Goal: Communication & Community: Connect with others

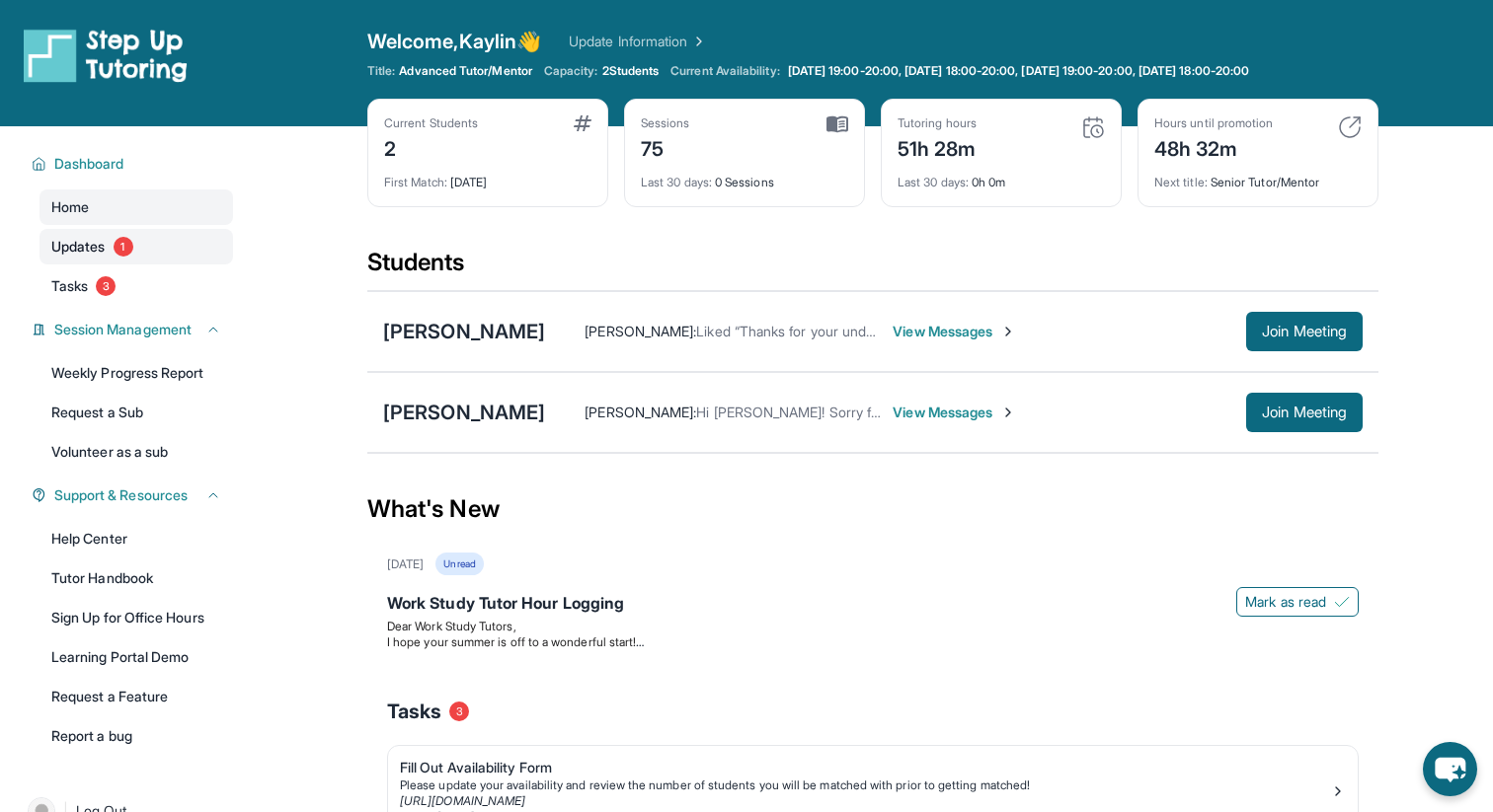
click at [163, 247] on link "Updates 1" at bounding box center [135, 247] width 193 height 36
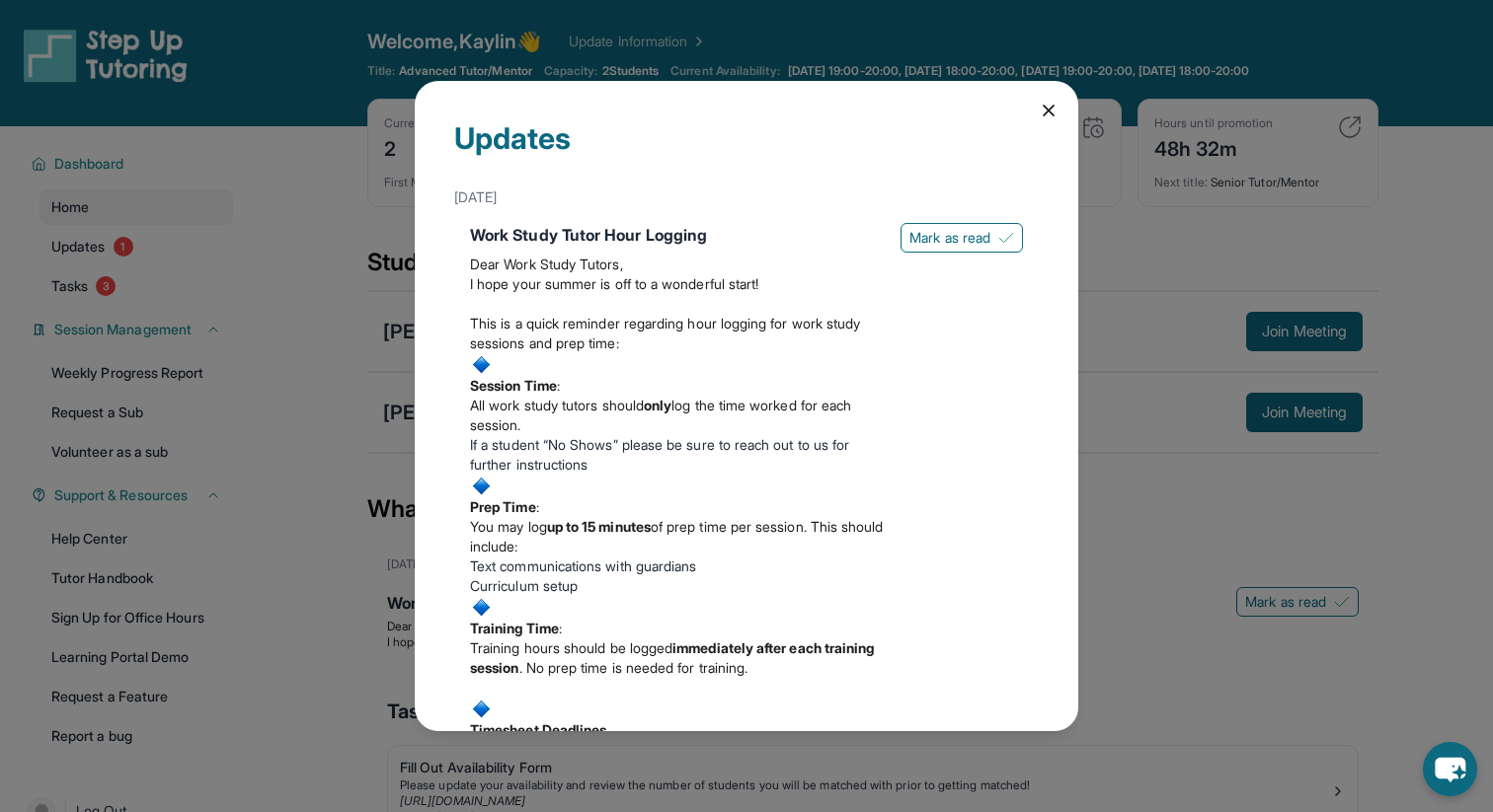
click at [1047, 104] on icon at bounding box center [1048, 111] width 20 height 20
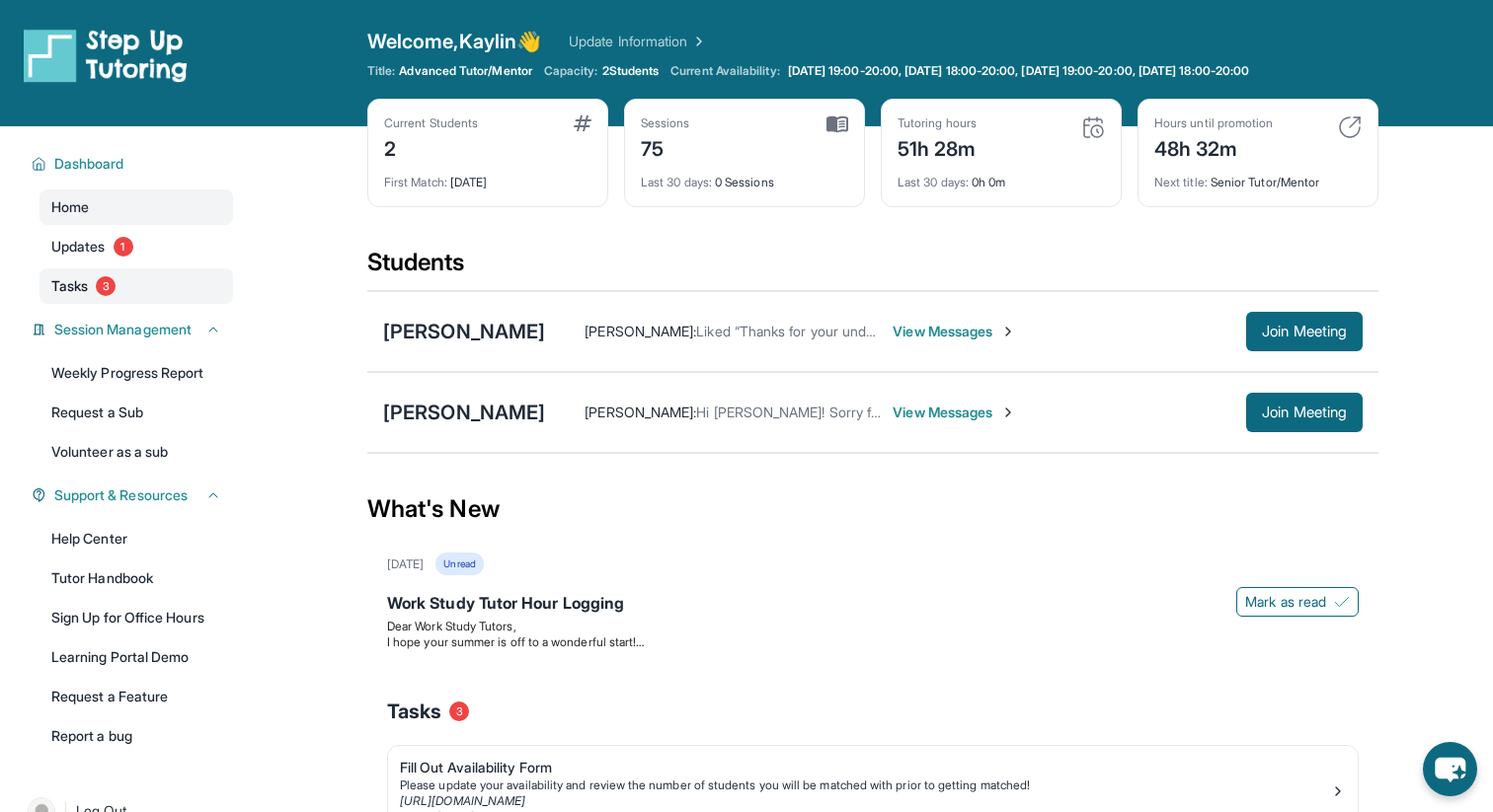
click at [128, 290] on link "Tasks 3" at bounding box center [135, 287] width 193 height 36
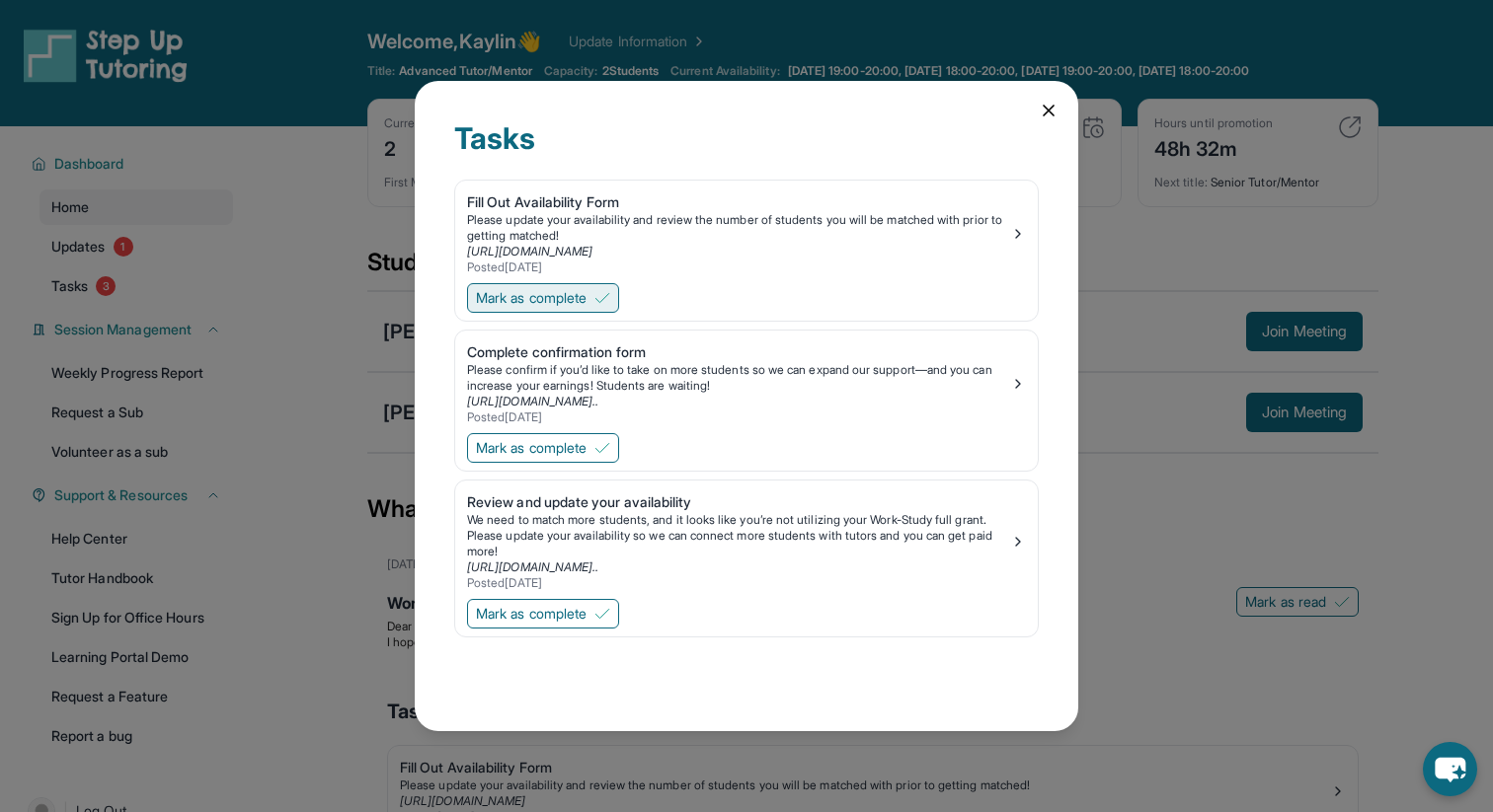
click at [522, 297] on span "Mark as complete" at bounding box center [531, 298] width 111 height 20
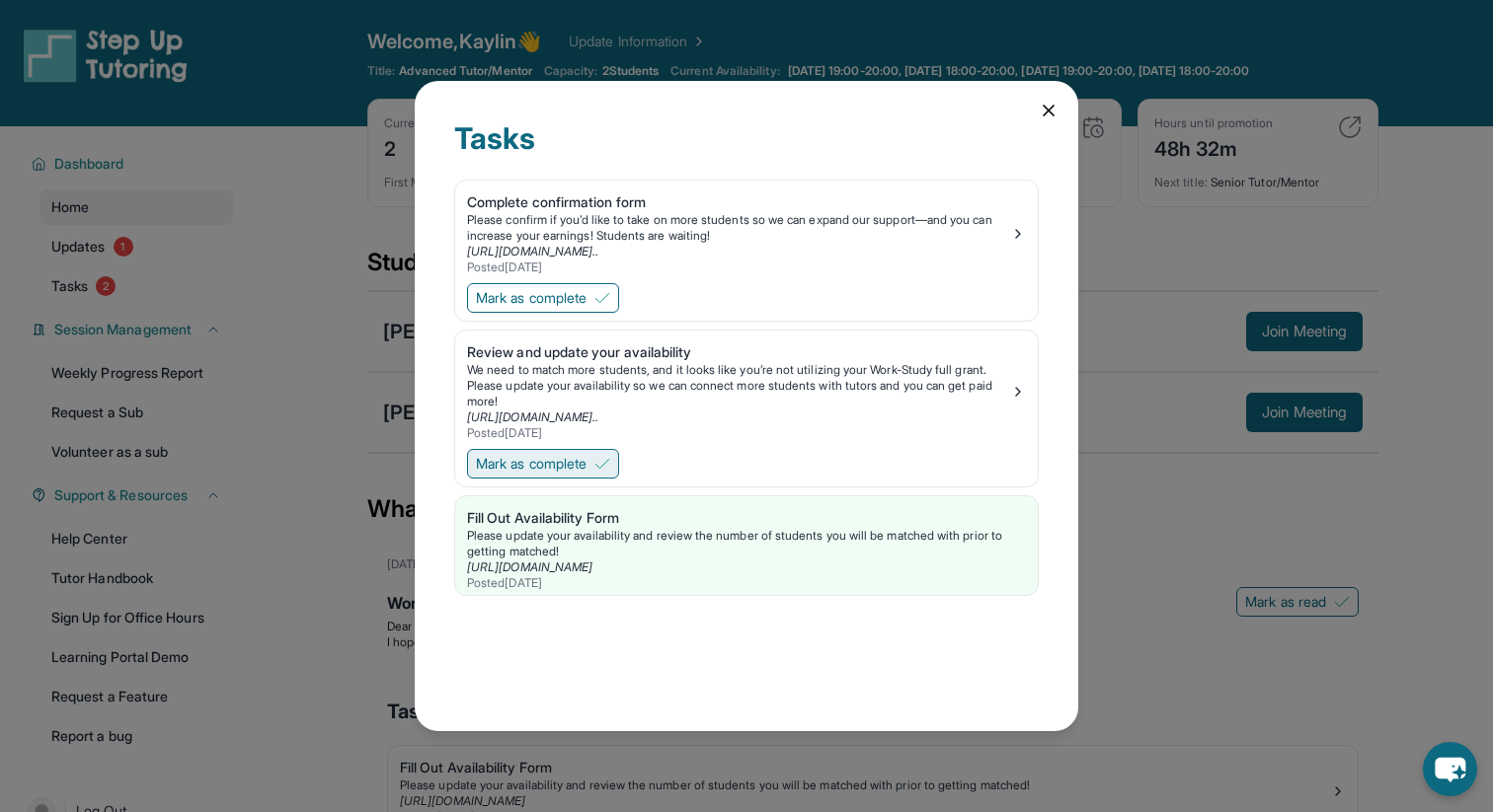
click at [523, 459] on span "Mark as complete" at bounding box center [531, 464] width 111 height 20
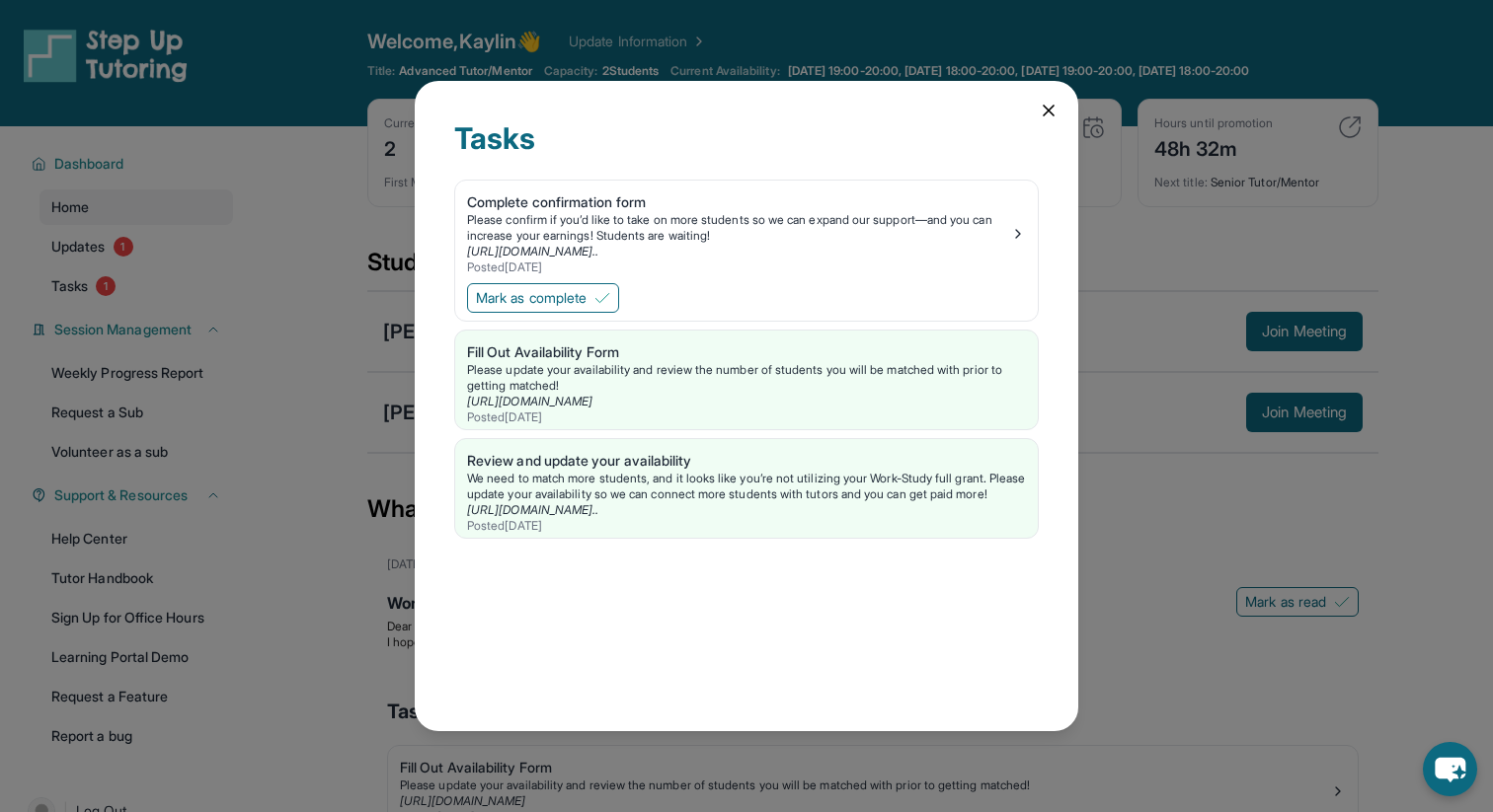
click at [1043, 101] on icon at bounding box center [1048, 111] width 20 height 20
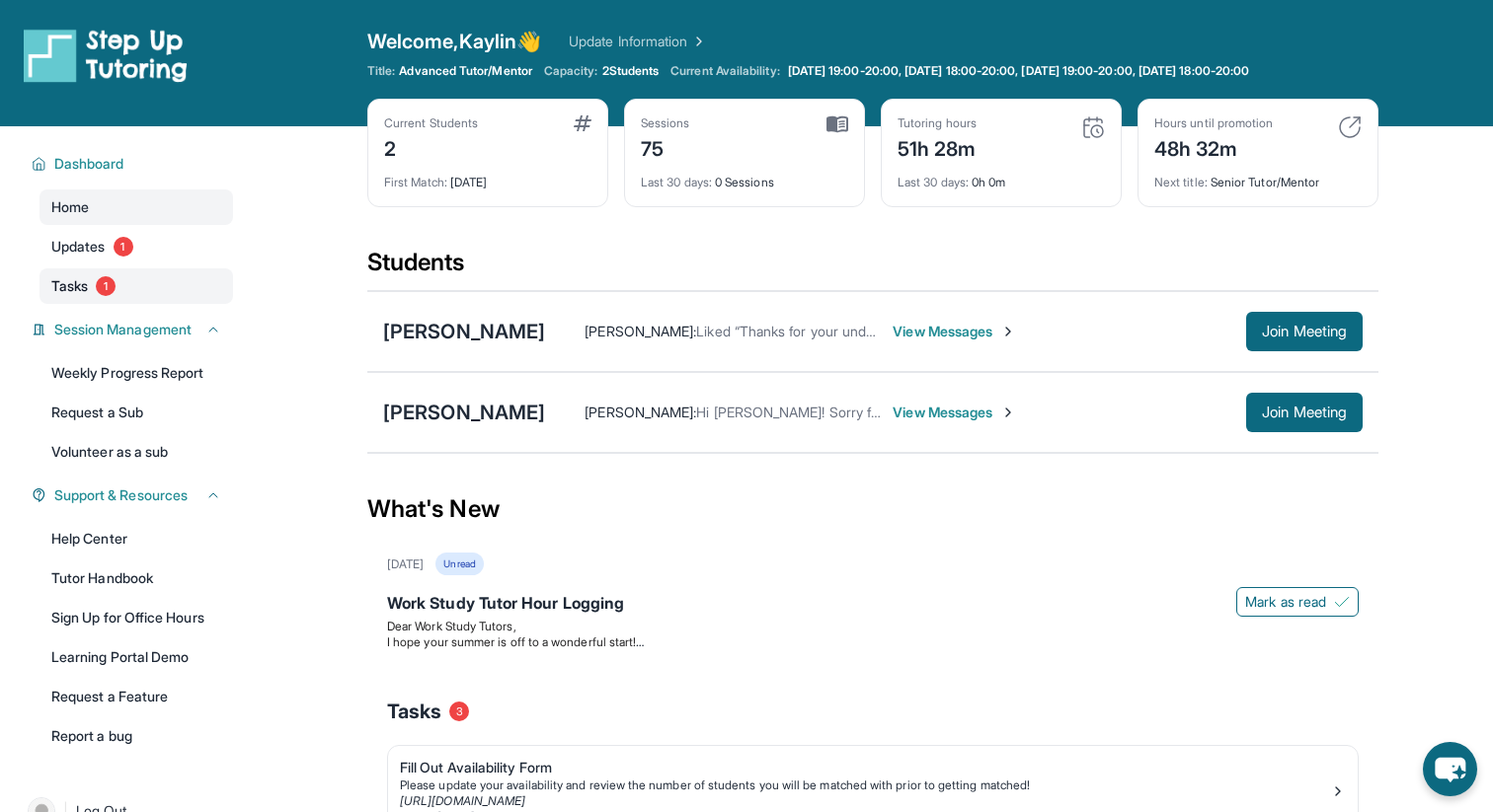
click at [214, 288] on link "Tasks 1" at bounding box center [135, 287] width 193 height 36
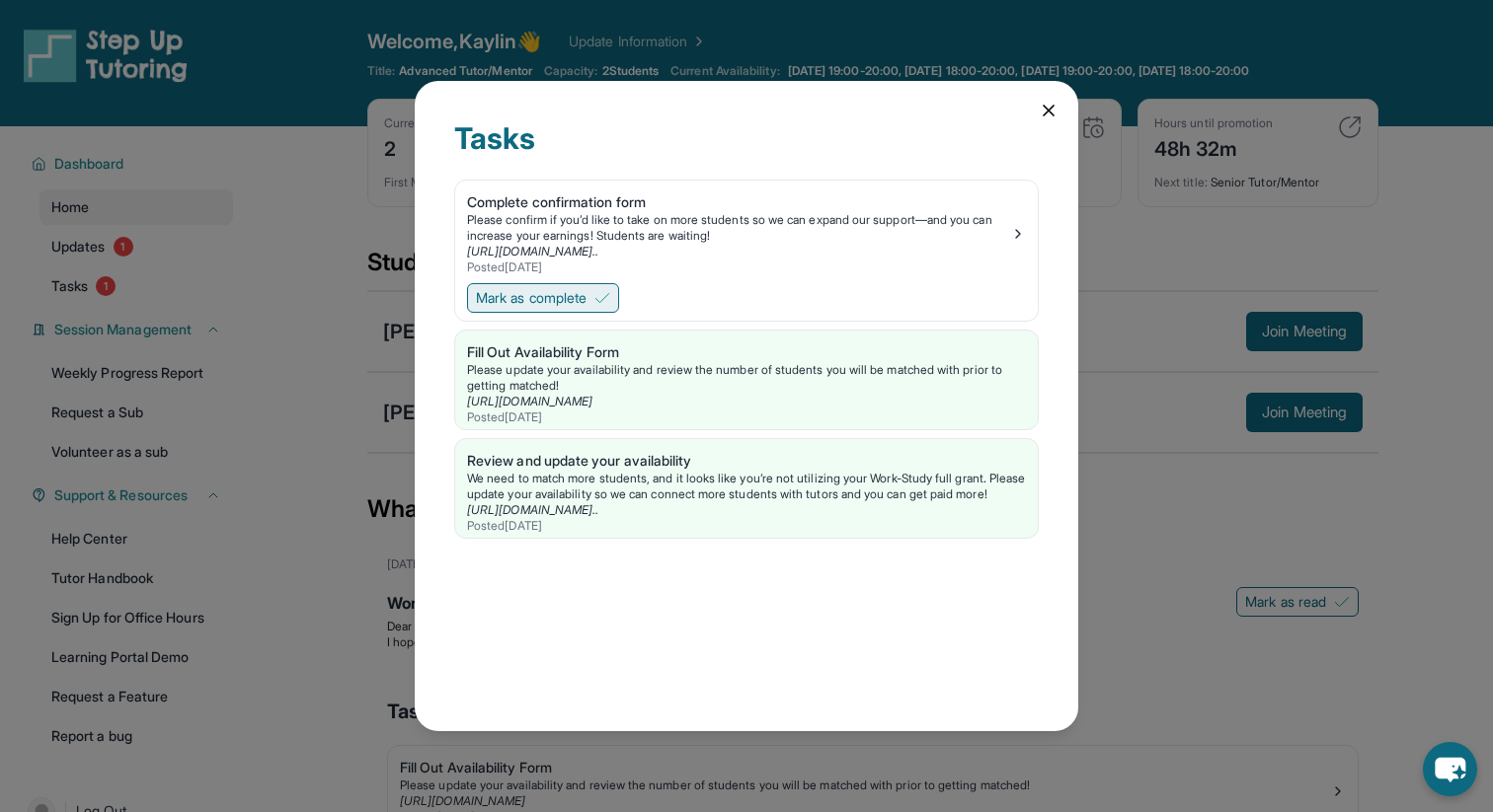
click at [542, 295] on span "Mark as complete" at bounding box center [531, 298] width 111 height 20
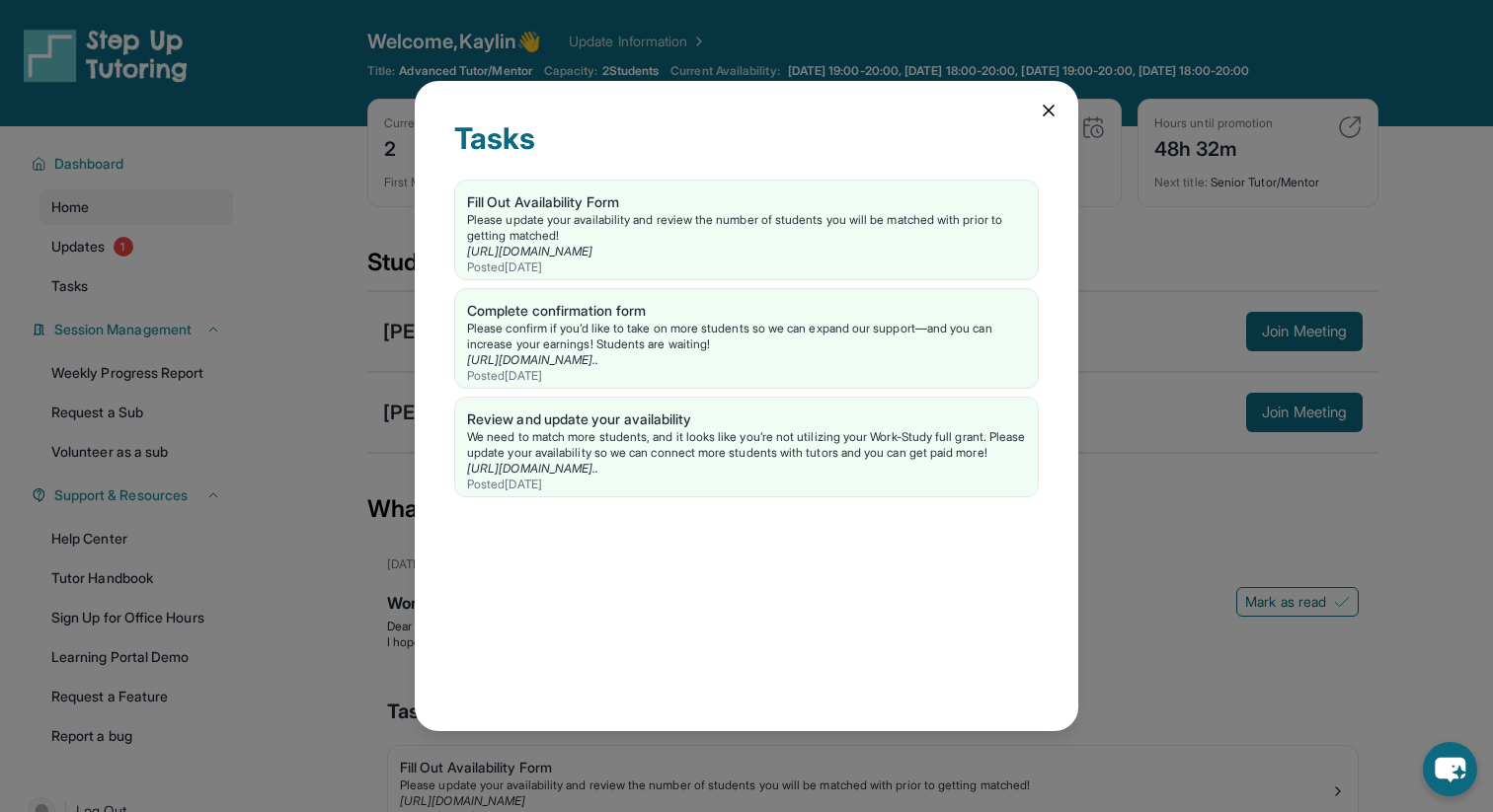
click at [304, 497] on div "Tasks Fill Out Availability Form Please update your availability and review the…" at bounding box center [746, 406] width 1493 height 812
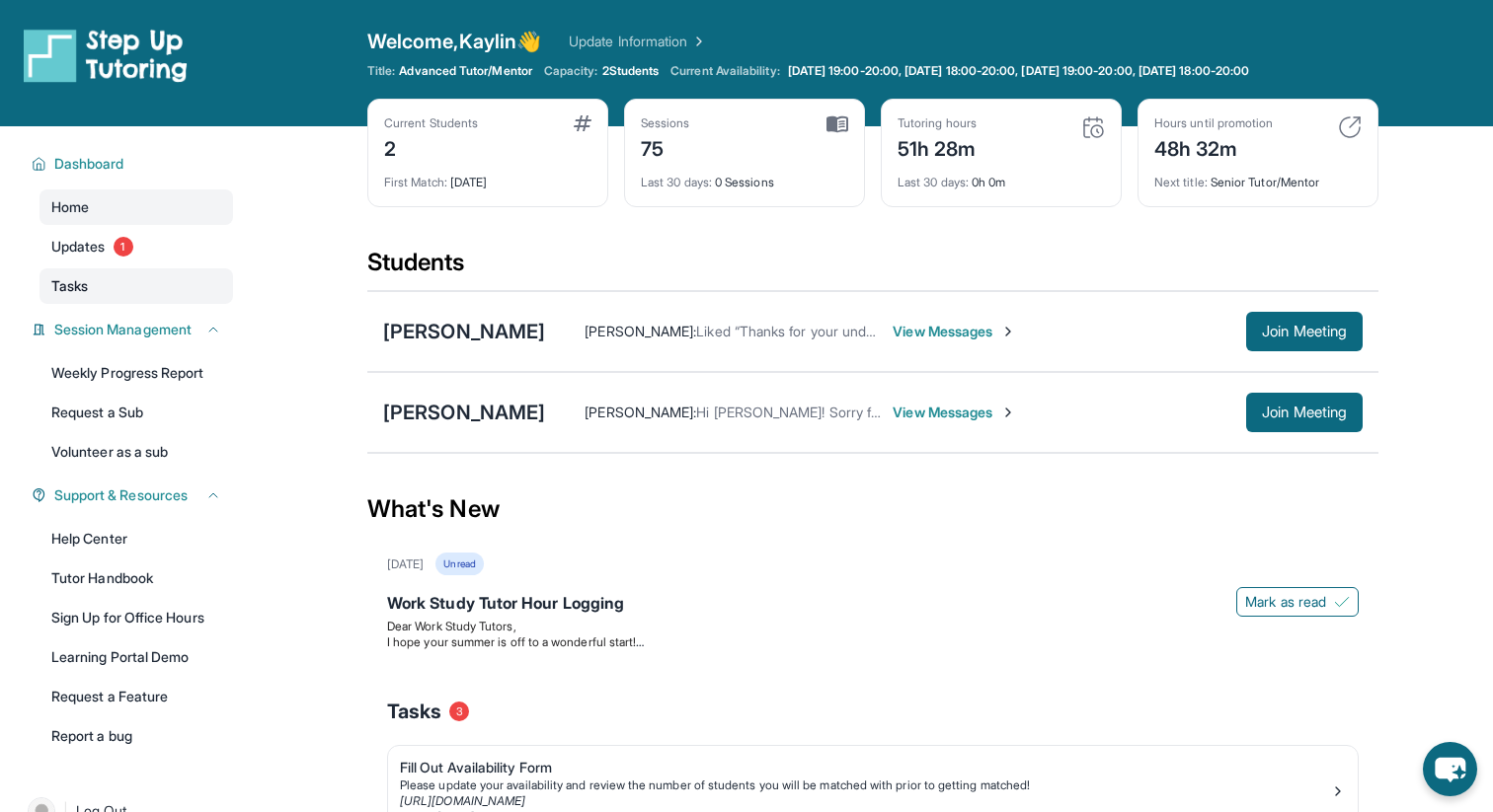
click at [179, 293] on link "Tasks" at bounding box center [135, 287] width 193 height 36
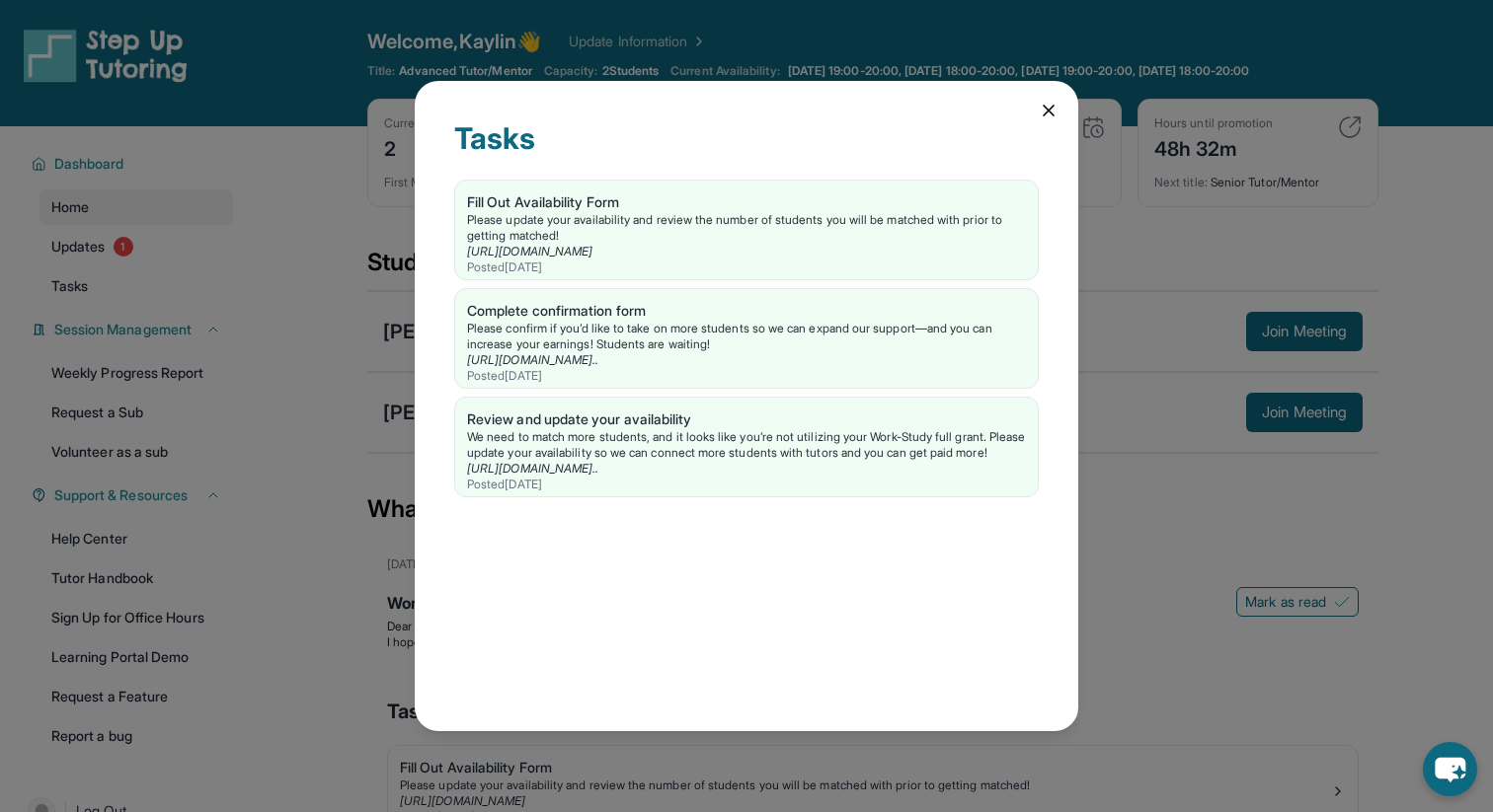
click at [211, 372] on div "Tasks Fill Out Availability Form Please update your availability and review the…" at bounding box center [746, 406] width 1493 height 812
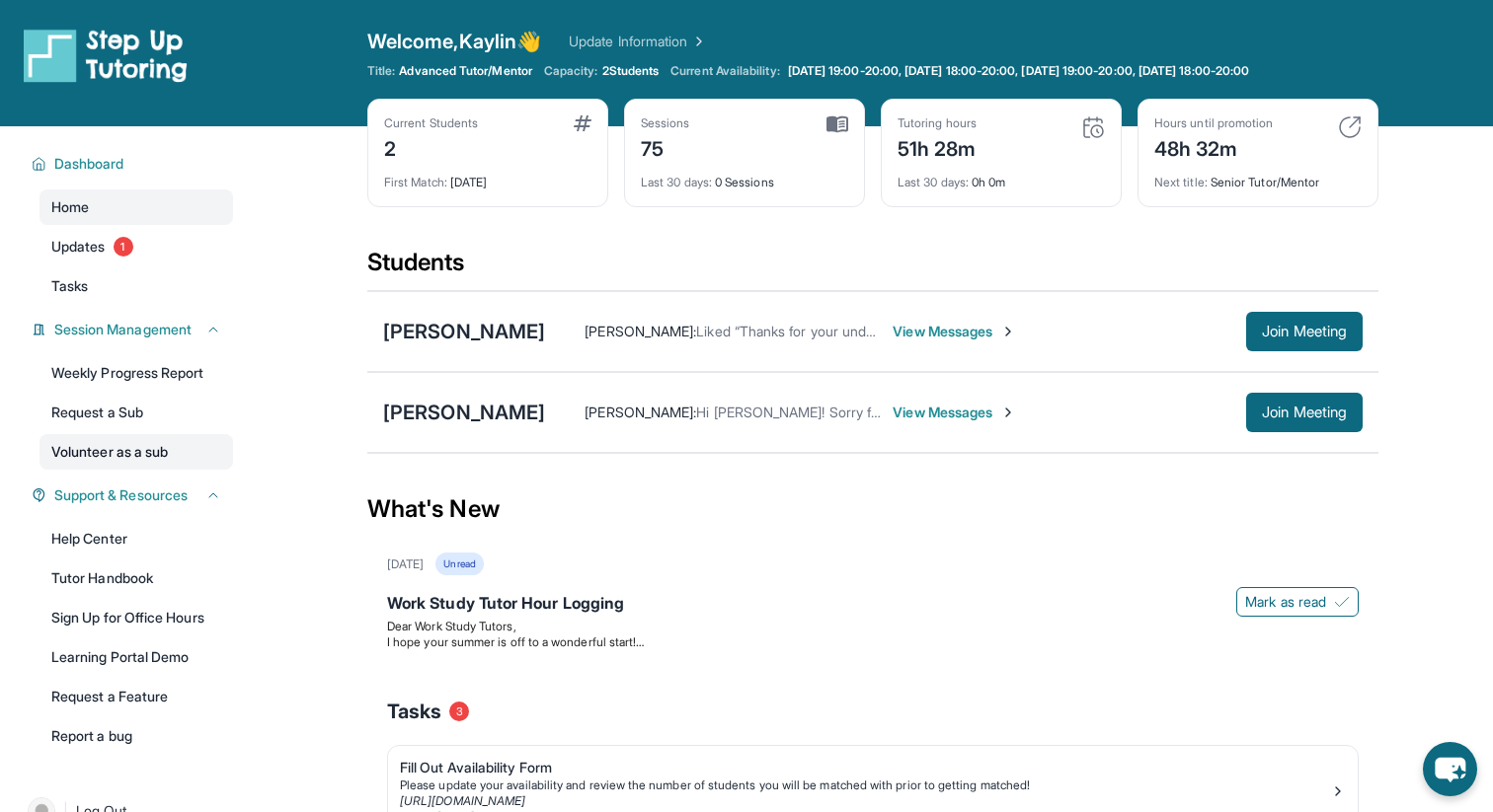
click at [192, 461] on link "Volunteer as a sub" at bounding box center [135, 452] width 193 height 36
click at [174, 344] on div "Session Management" at bounding box center [126, 330] width 213 height 36
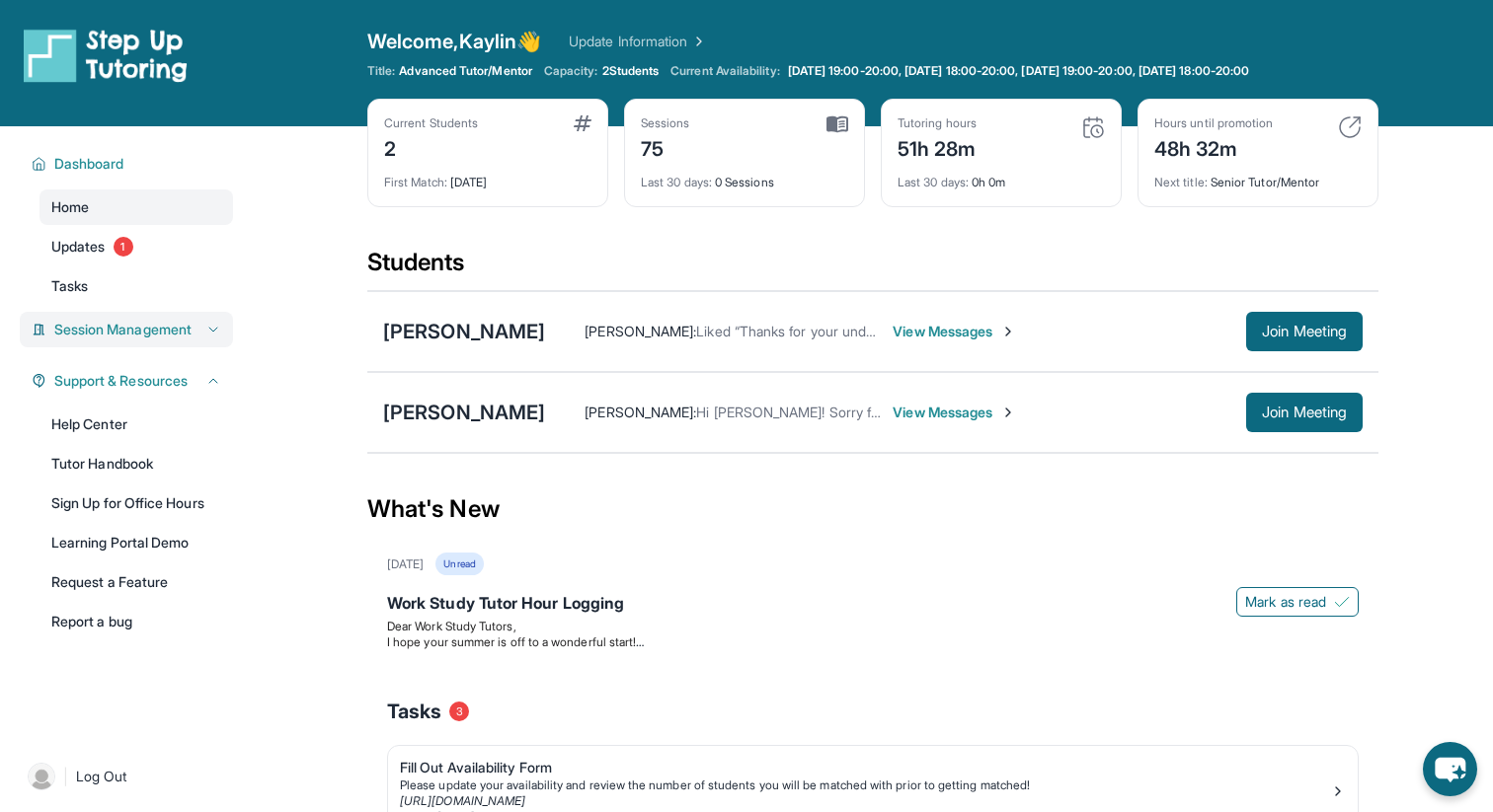
click at [174, 344] on div "Session Management" at bounding box center [126, 330] width 213 height 36
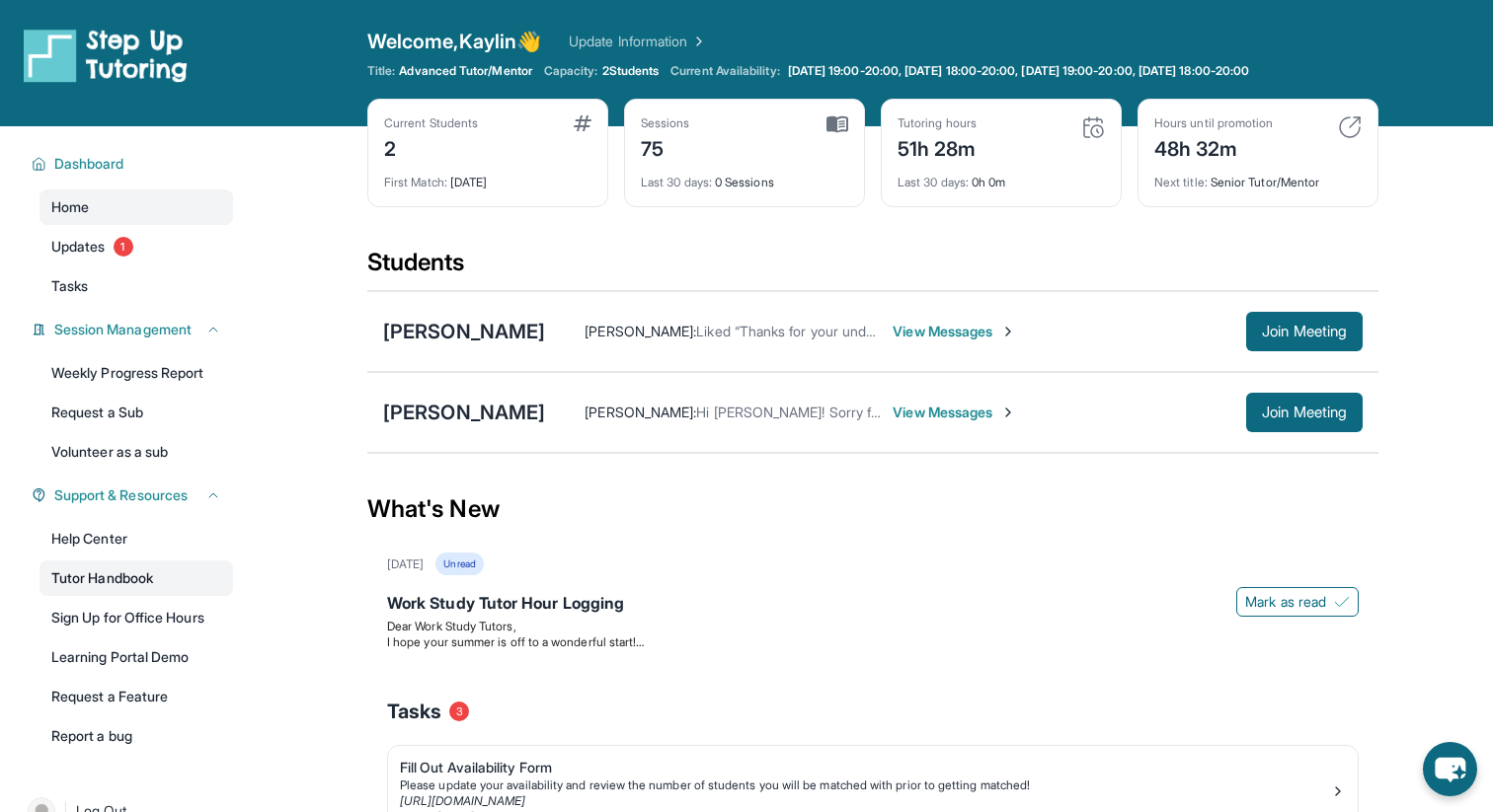
click at [152, 575] on link "Tutor Handbook" at bounding box center [135, 579] width 193 height 36
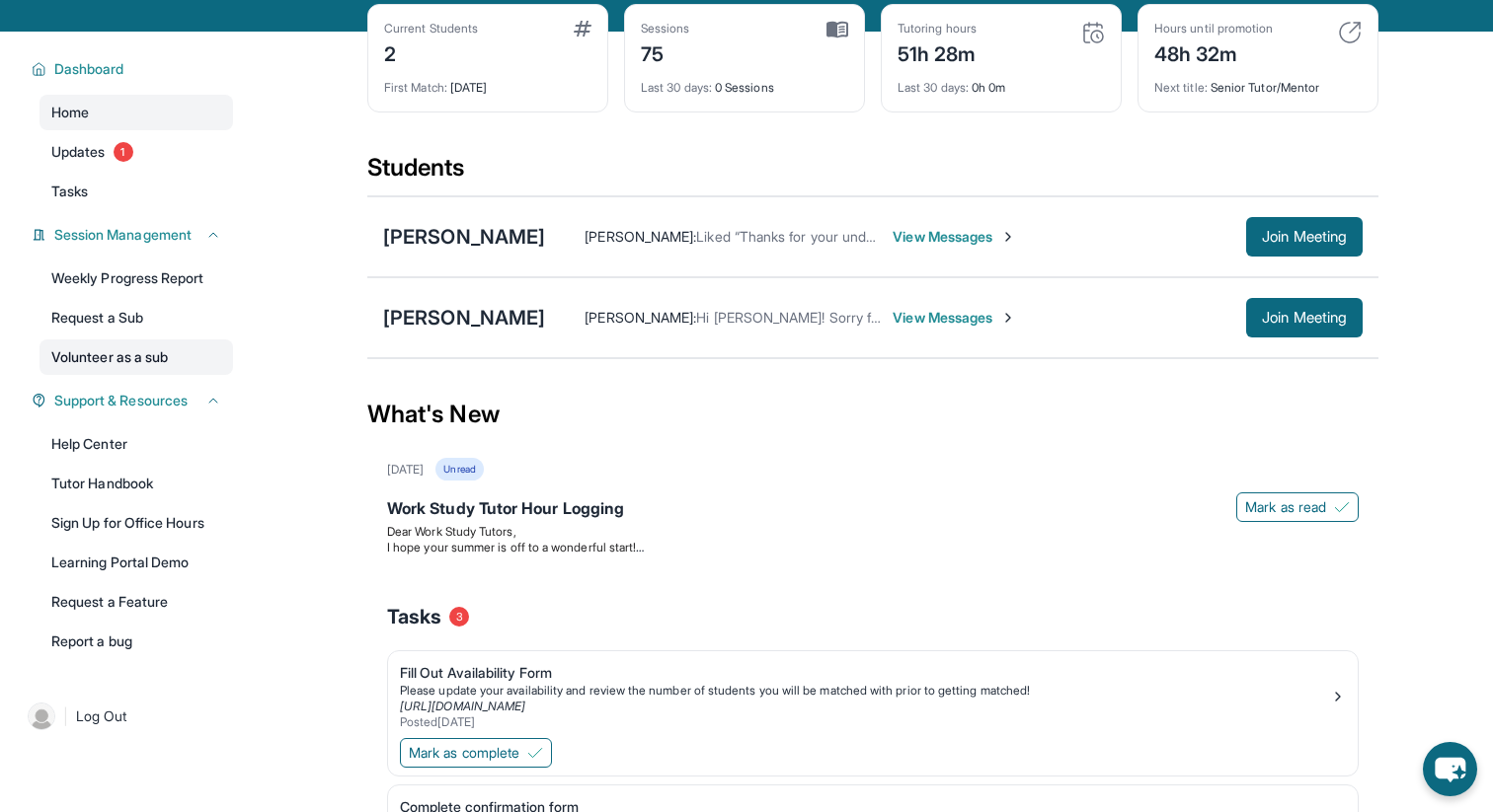
scroll to position [150, 0]
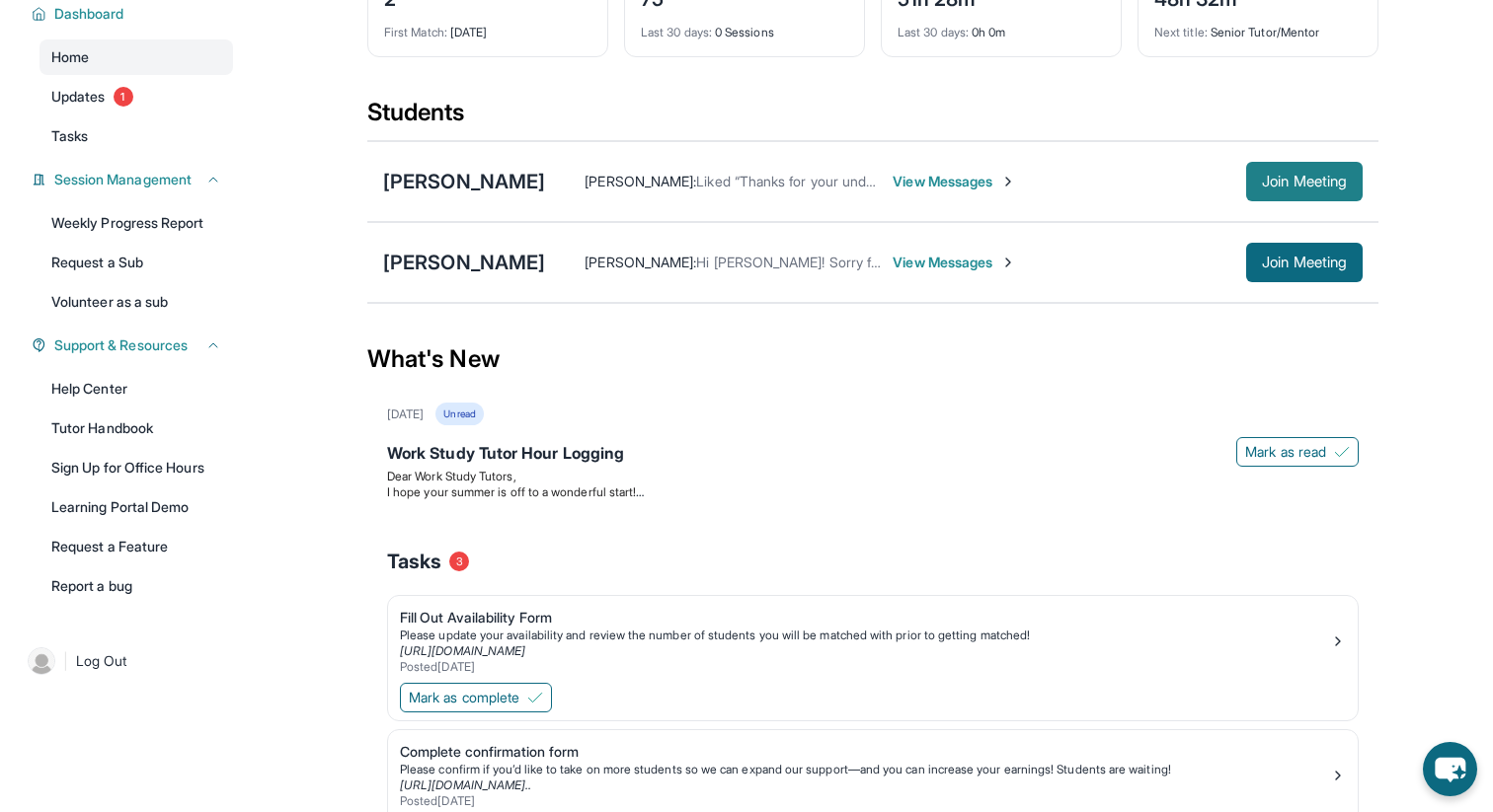
click at [1247, 186] on button "Join Meeting" at bounding box center [1304, 181] width 116 height 39
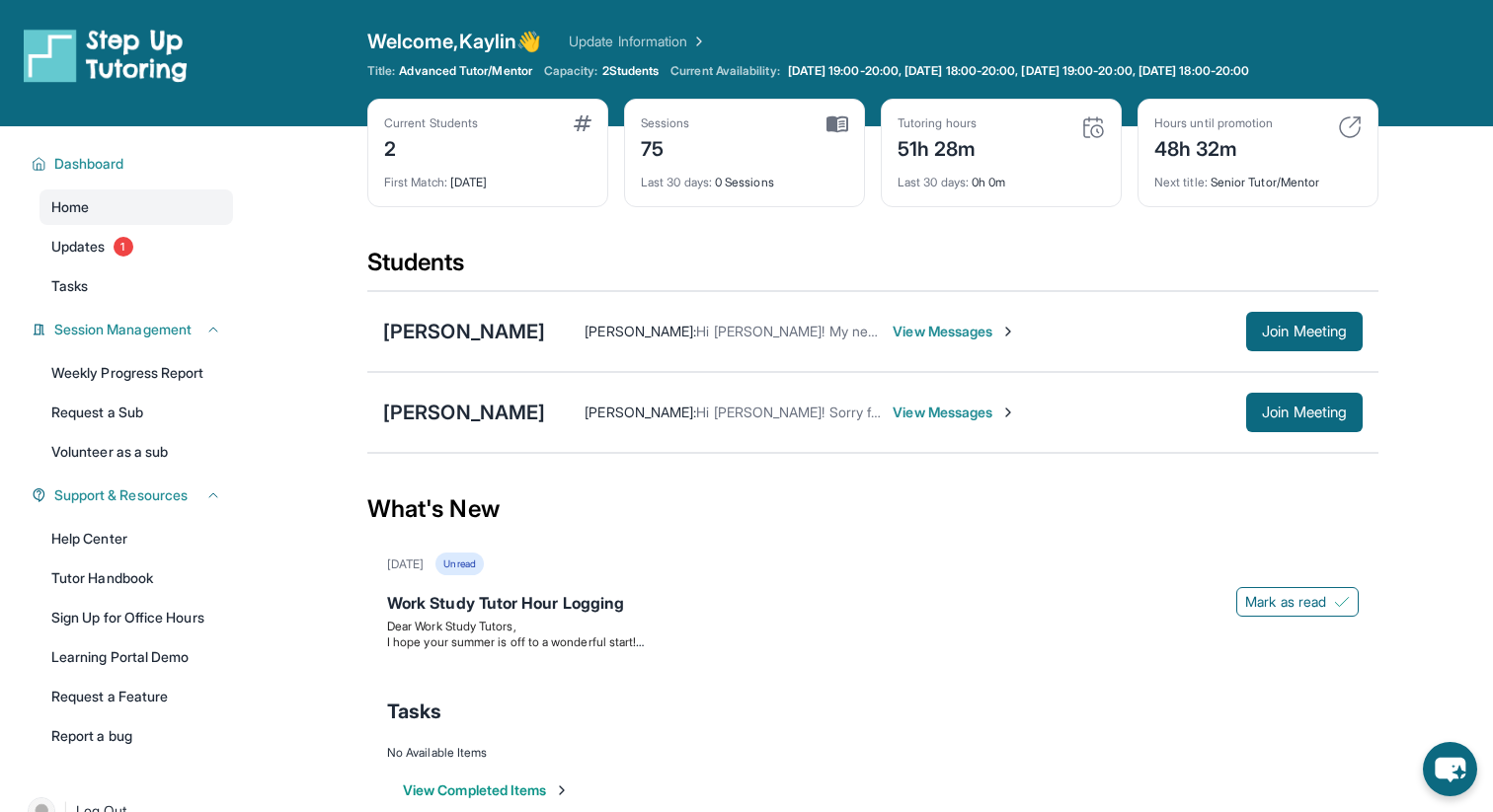
click at [976, 396] on div "[PERSON_NAME] : Hi [PERSON_NAME]! Sorry for the delay in my contact. I'm [PERSO…" at bounding box center [953, 412] width 817 height 39
click at [976, 402] on div "[PERSON_NAME] : Hi [PERSON_NAME]! Sorry for the delay in my contact. I'm [PERSO…" at bounding box center [953, 412] width 817 height 39
click at [978, 406] on span "View Messages" at bounding box center [953, 413] width 123 height 20
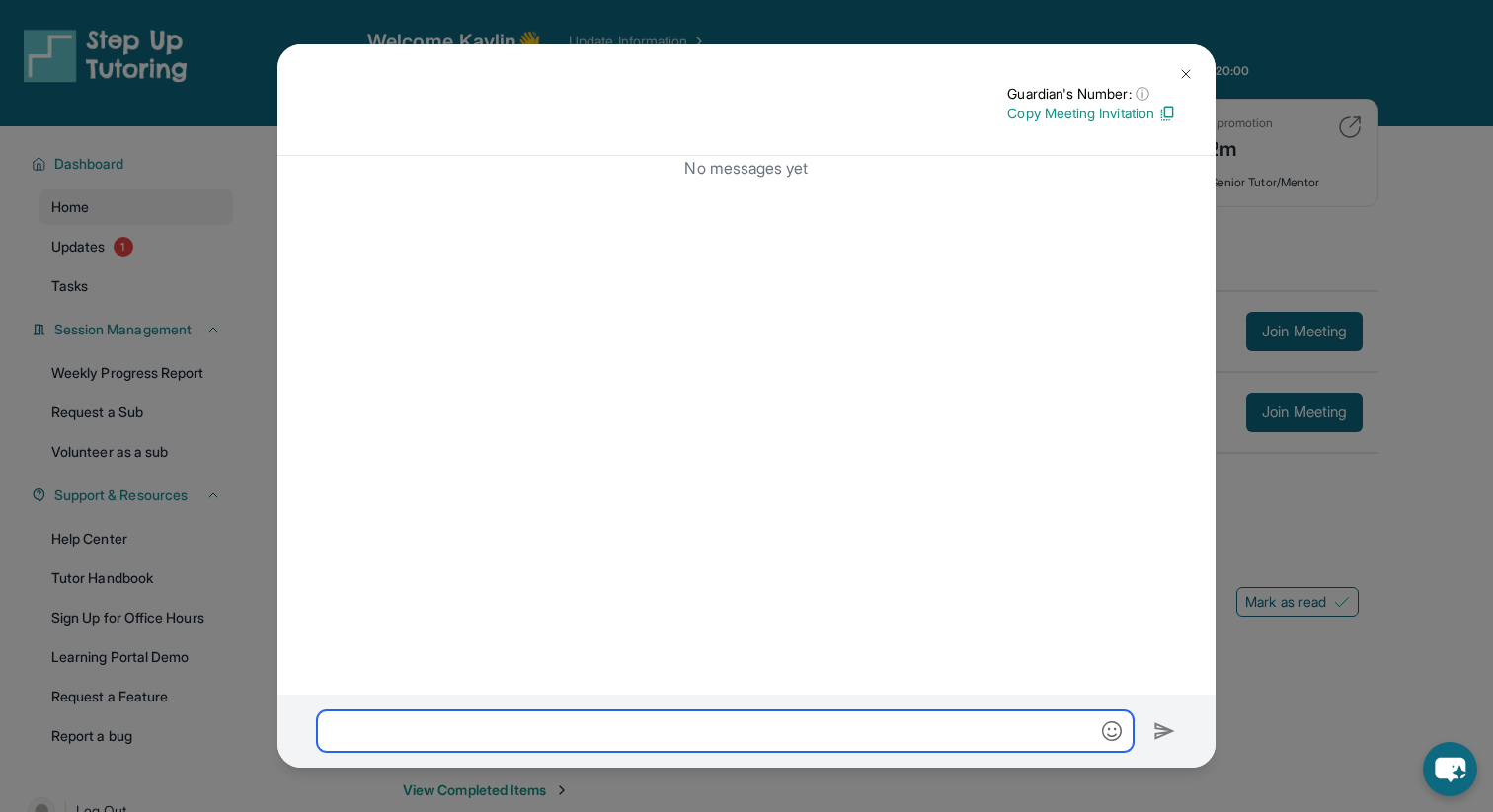
click at [750, 712] on input "text" at bounding box center [725, 731] width 816 height 41
paste input "**********"
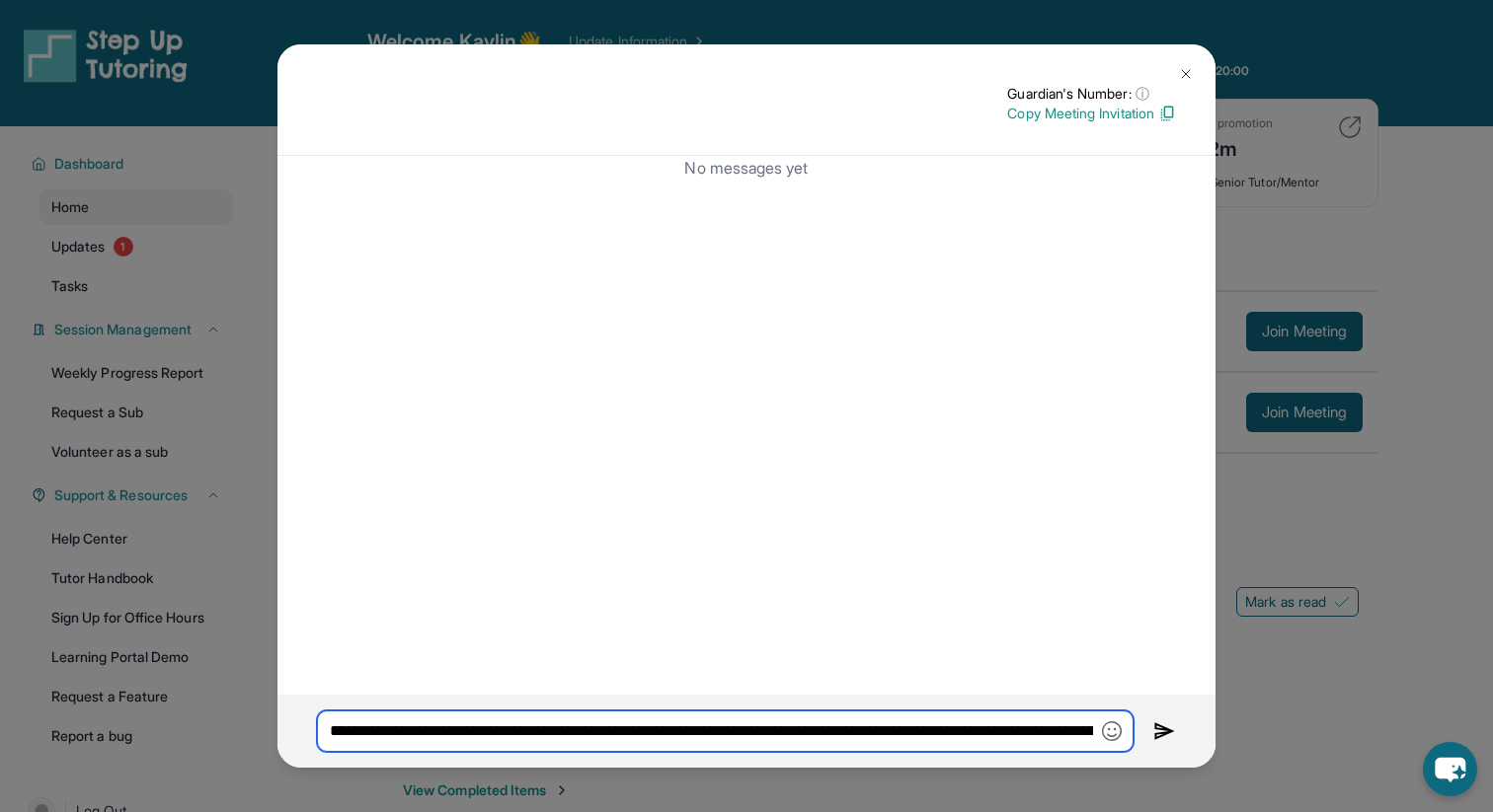
scroll to position [0, 652]
type input "**********"
click at [1184, 67] on img at bounding box center [1186, 74] width 16 height 16
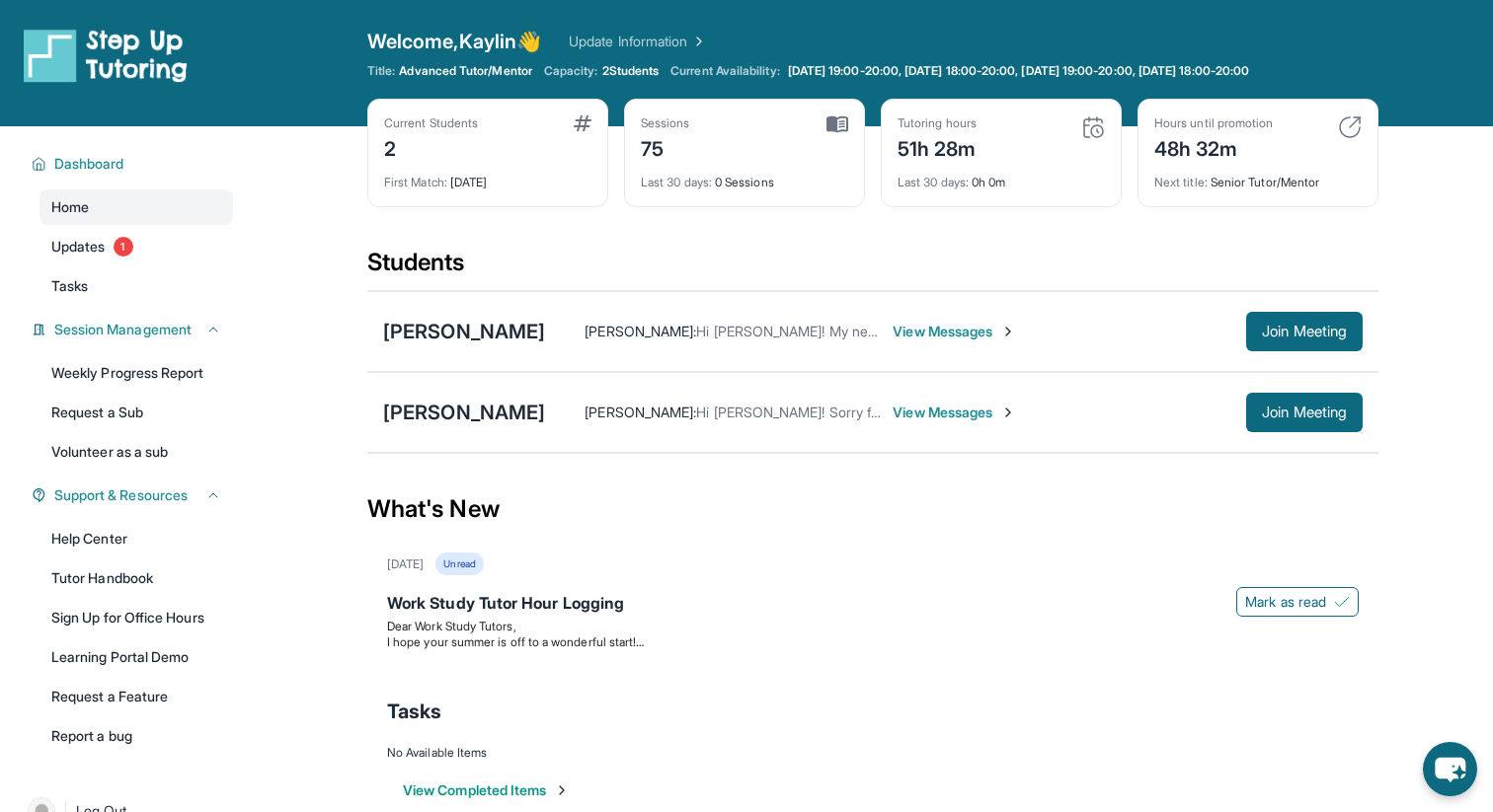
click at [744, 508] on div "What's New" at bounding box center [872, 509] width 1011 height 87
